Goal: Obtain resource: Download file/media

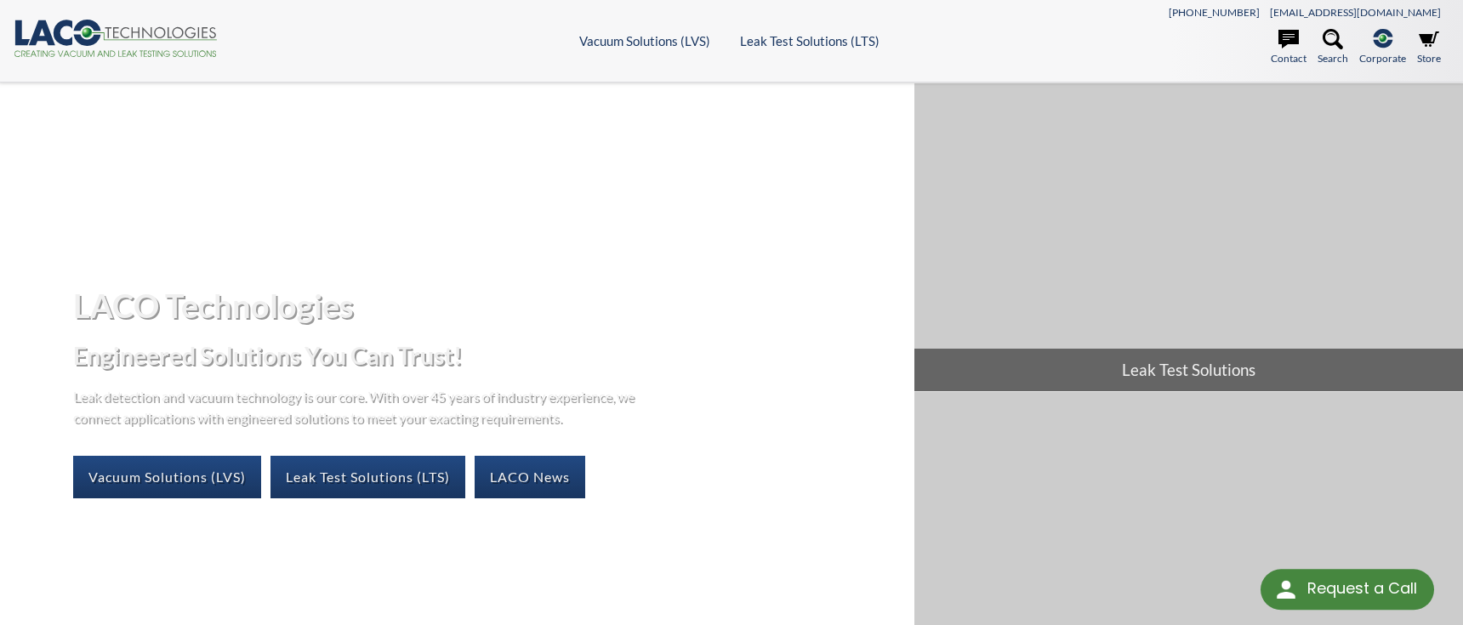
select select "Language Translate Widget"
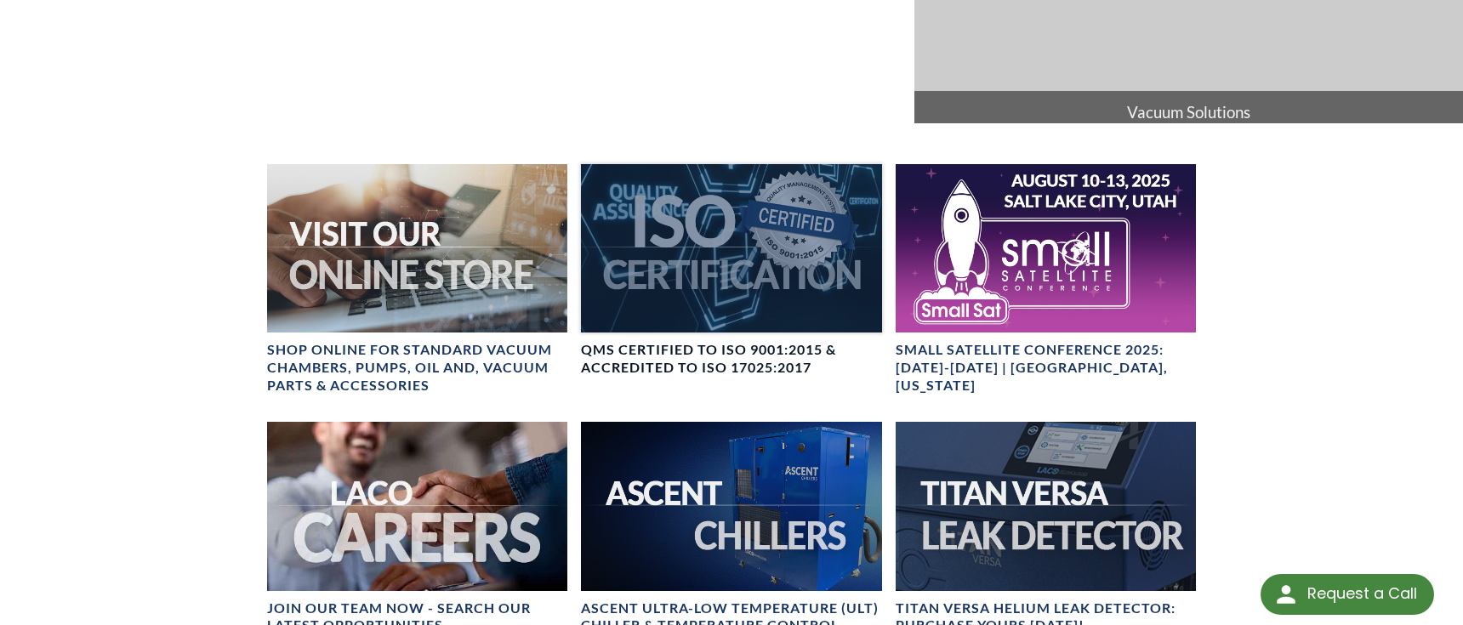
scroll to position [595, 0]
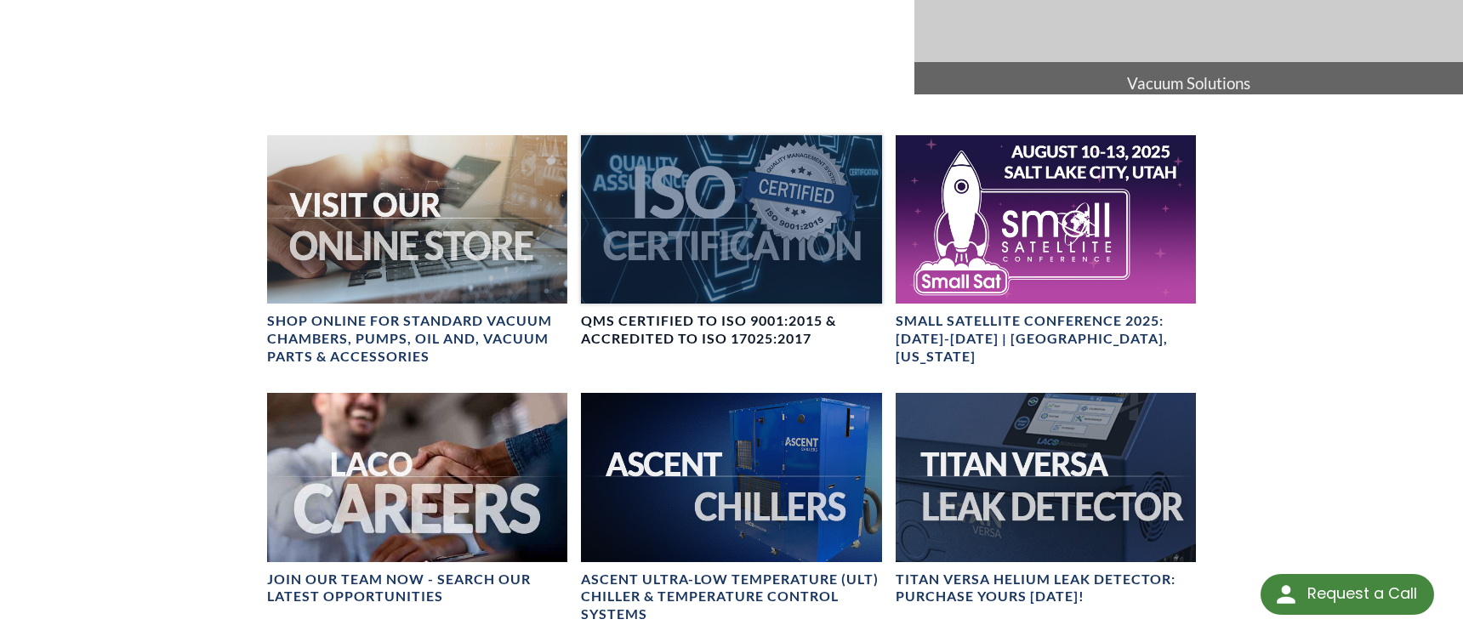
click at [736, 209] on div at bounding box center [731, 219] width 300 height 168
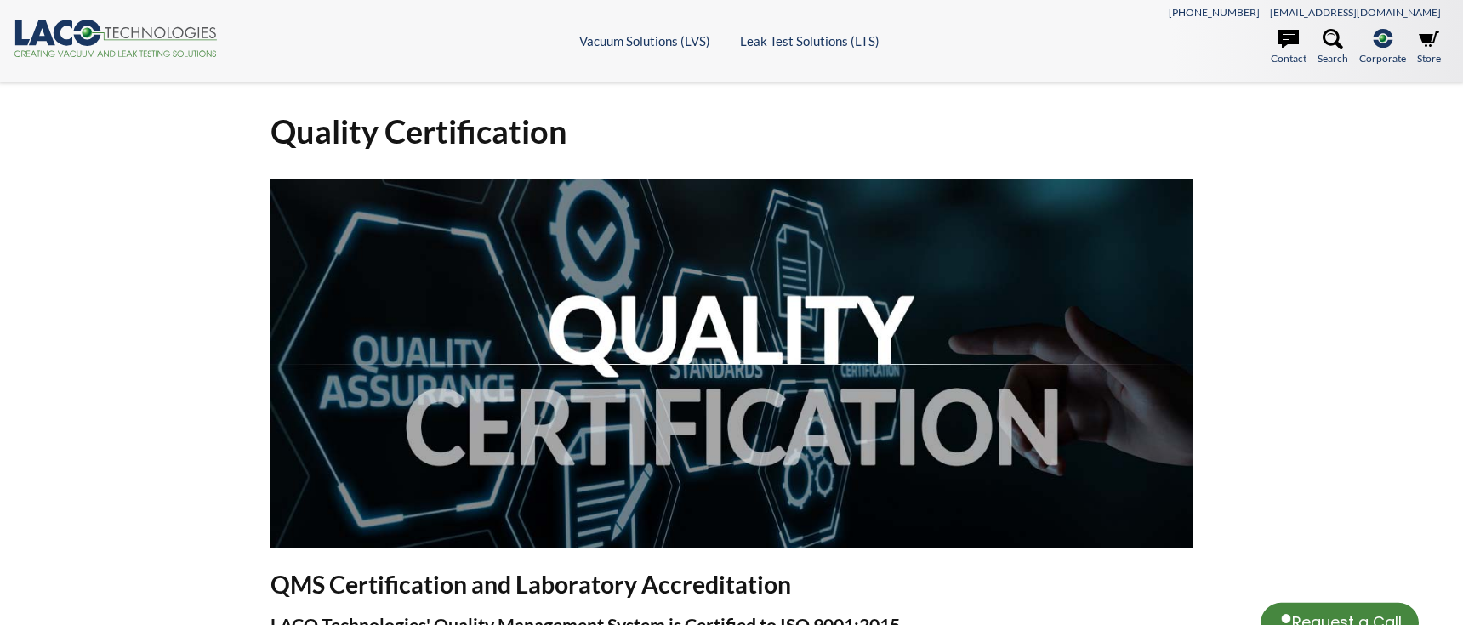
select select "Language Translate Widget"
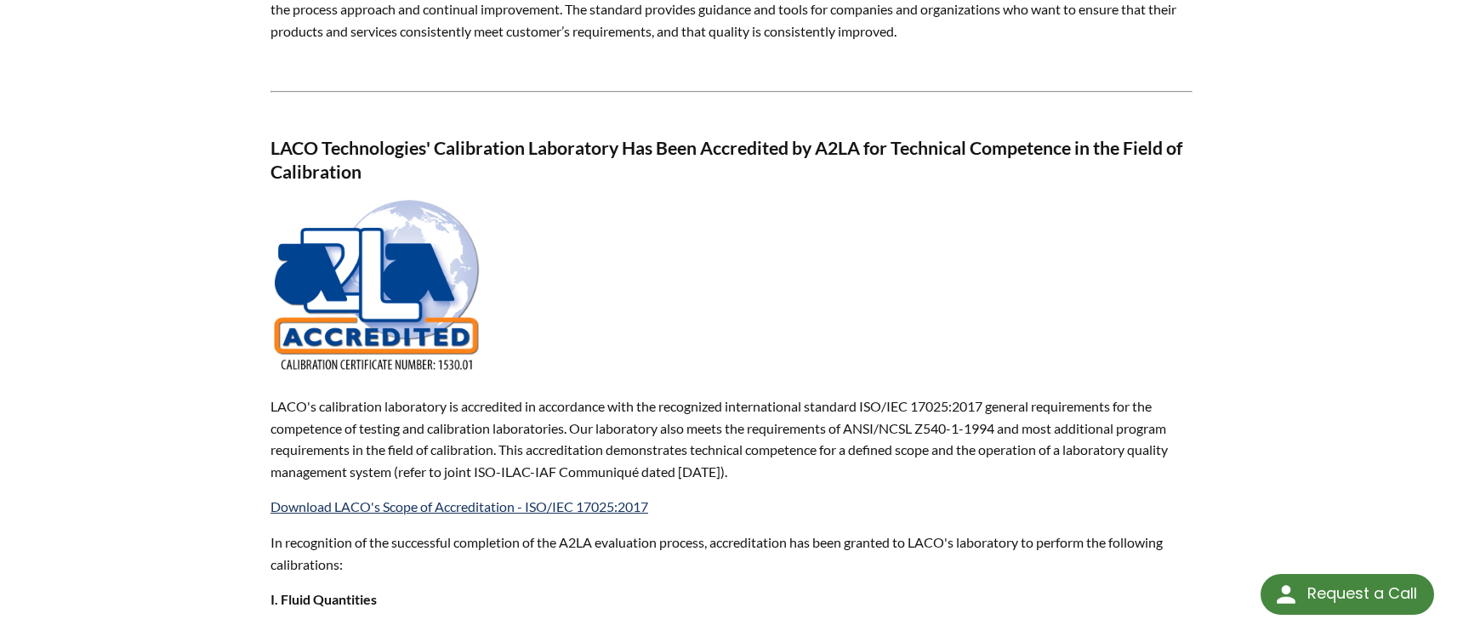
scroll to position [1191, 0]
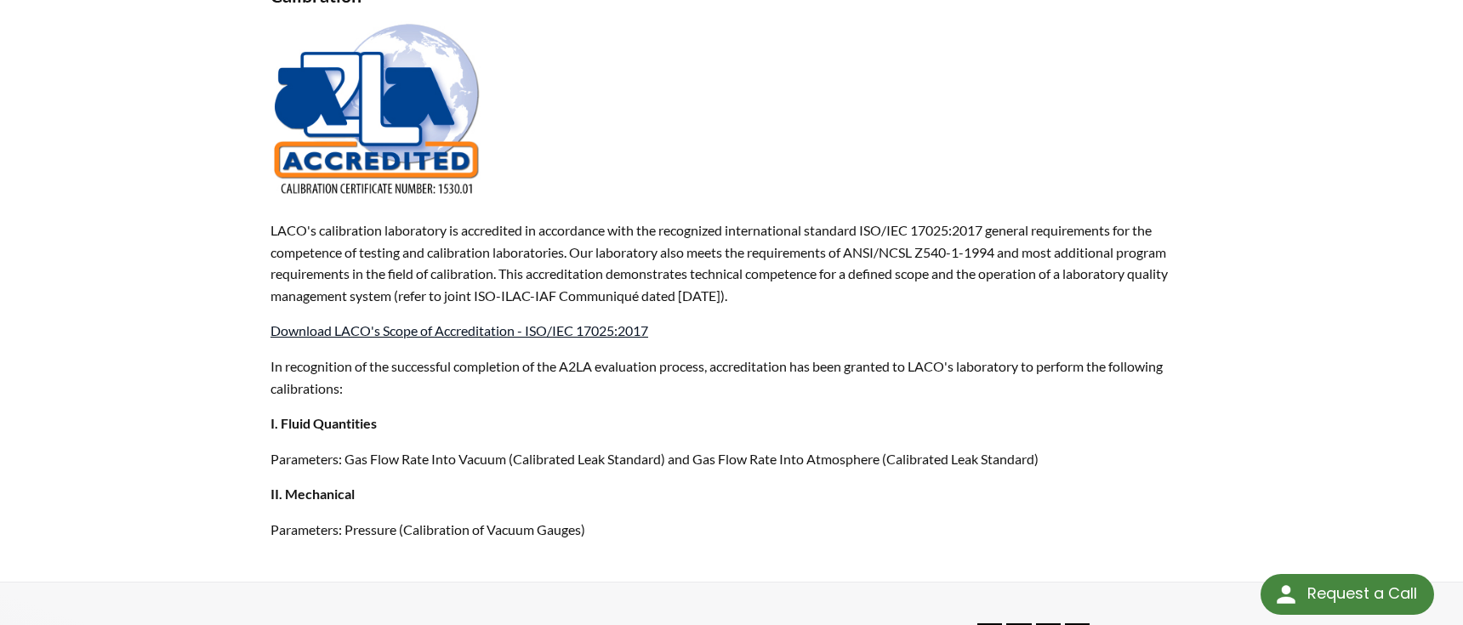
click at [537, 327] on link "Download LACO's Scope of Accreditation - ISO/IEC 17025:2017" at bounding box center [459, 330] width 378 height 16
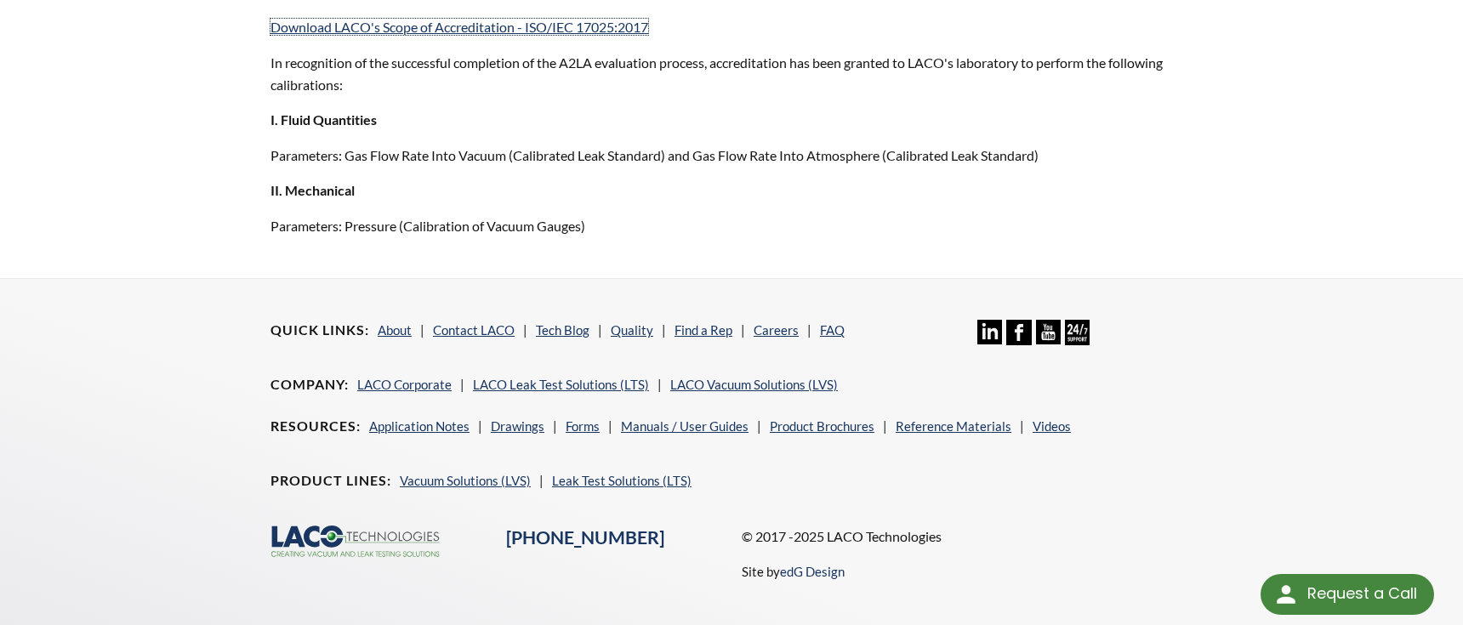
scroll to position [1542, 0]
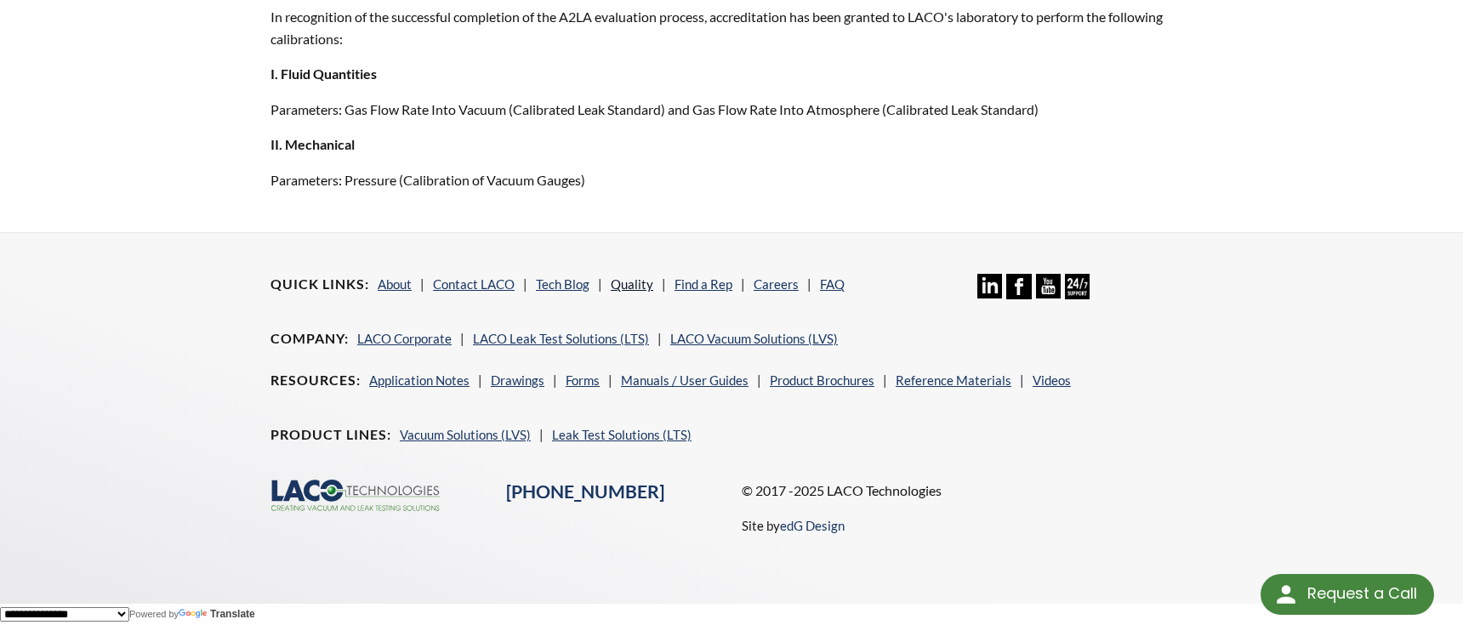
click at [632, 282] on link "Quality" at bounding box center [632, 283] width 43 height 15
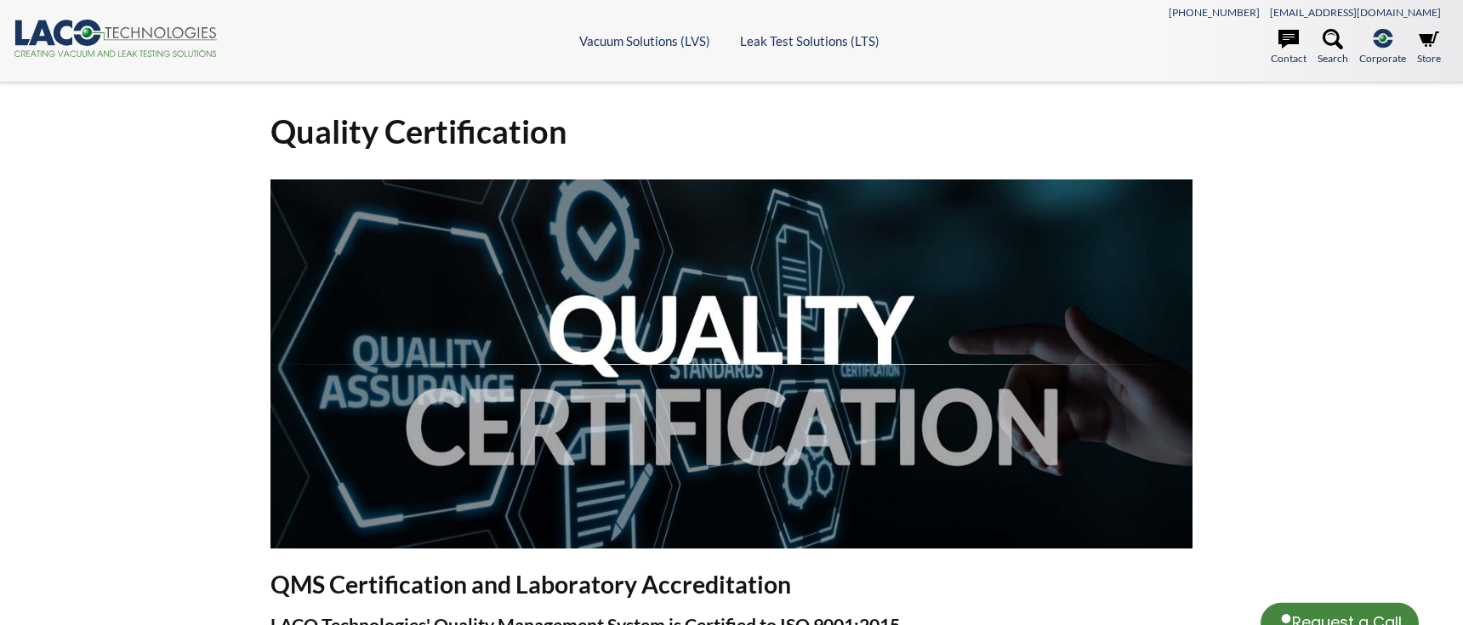
select select "Language Translate Widget"
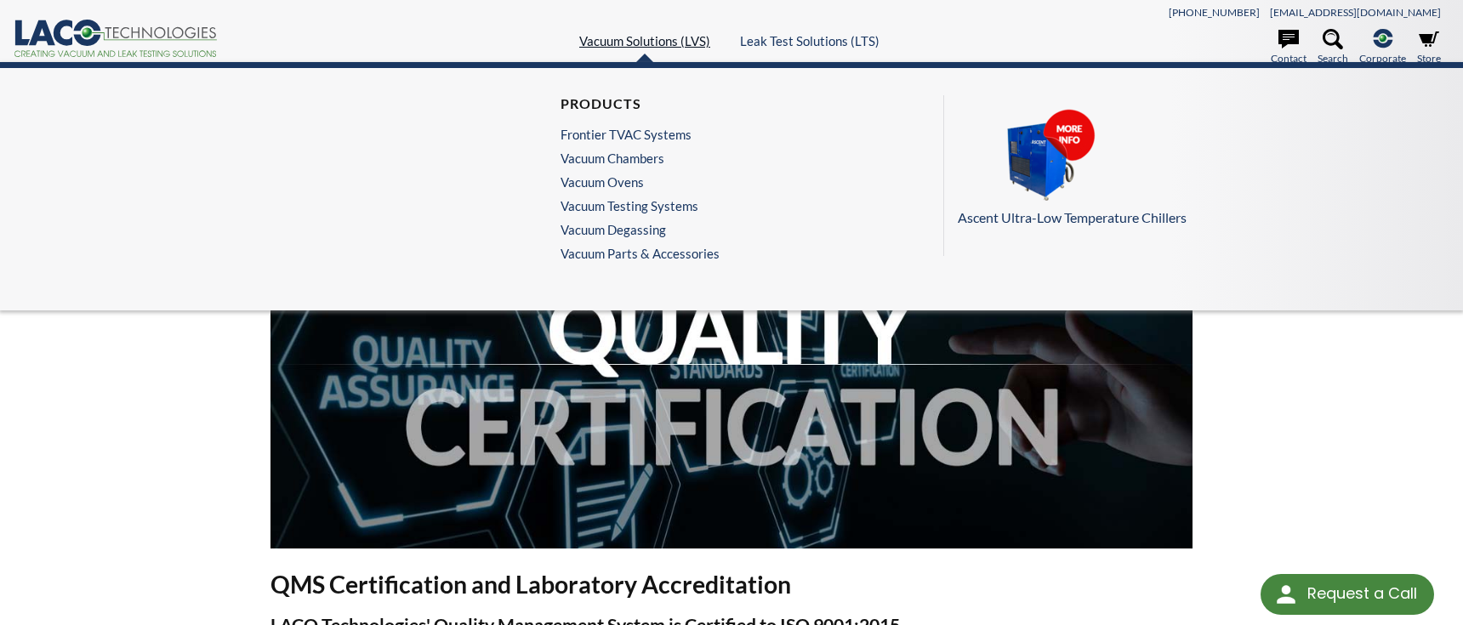
click at [666, 40] on link "Vacuum Solutions (LVS)" at bounding box center [644, 40] width 131 height 15
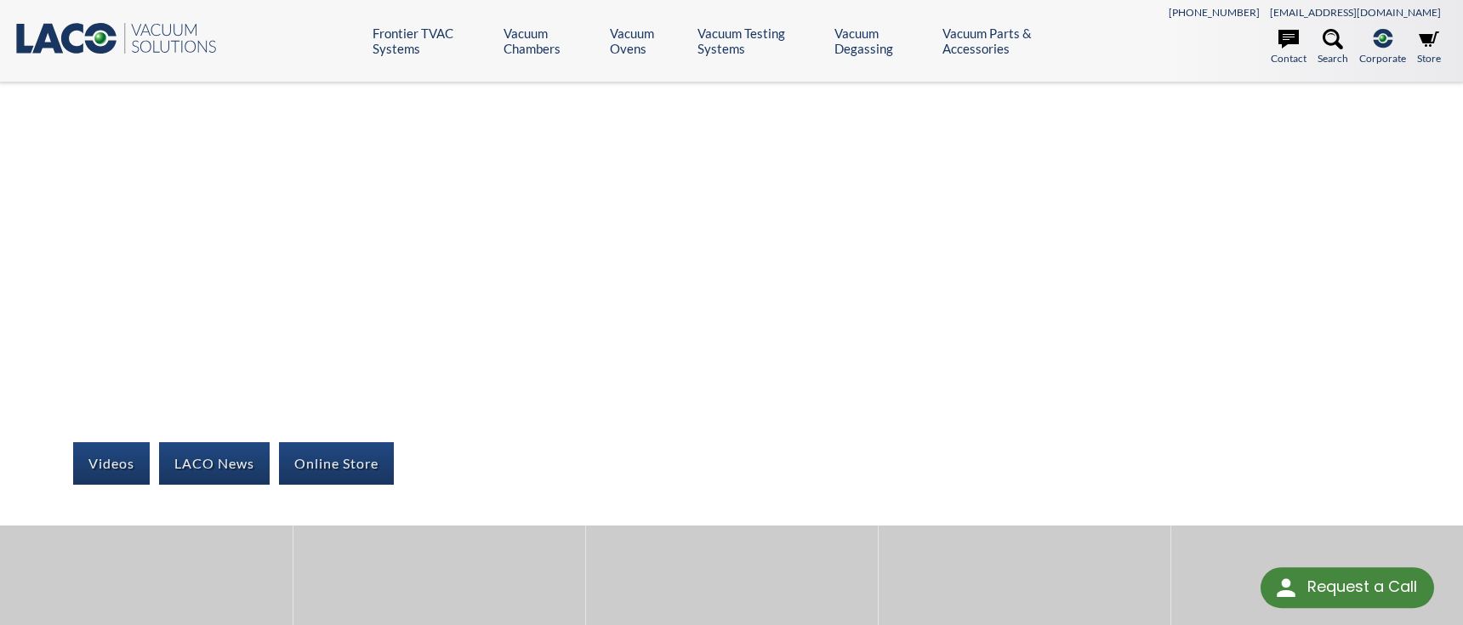
select select "Language Translate Widget"
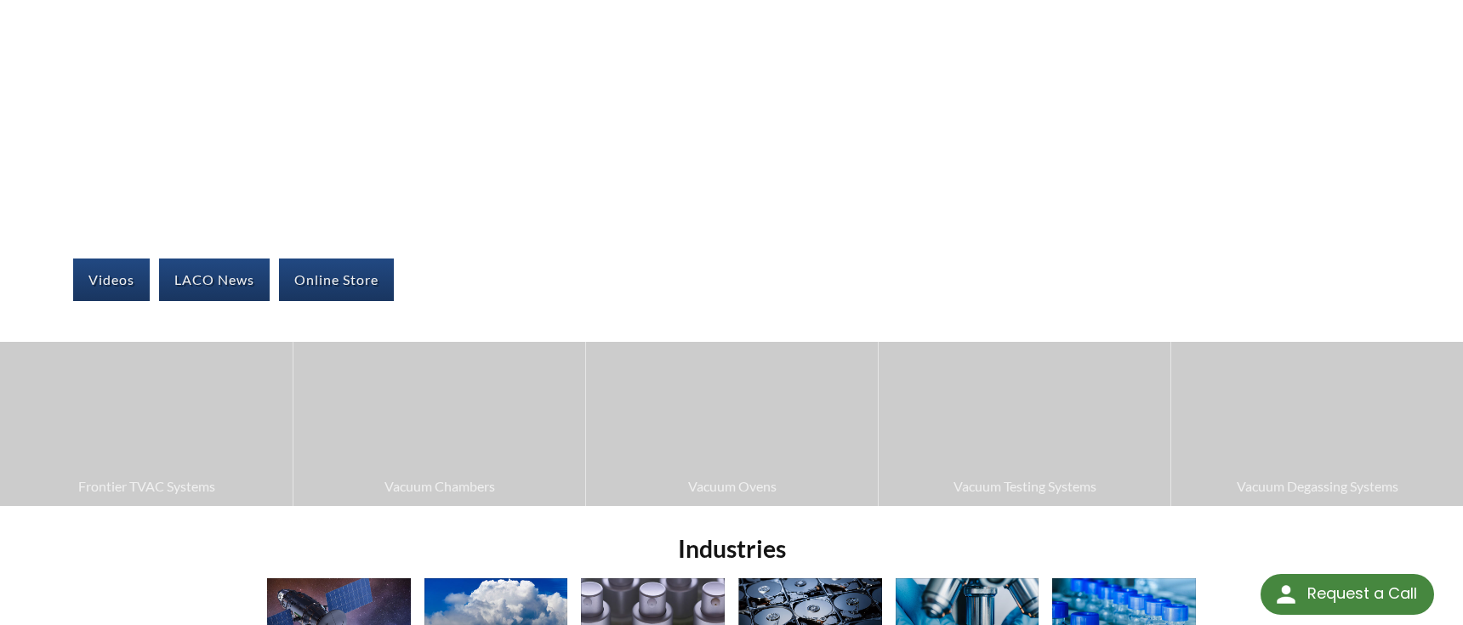
scroll to position [170, 0]
